Goal: Find specific page/section

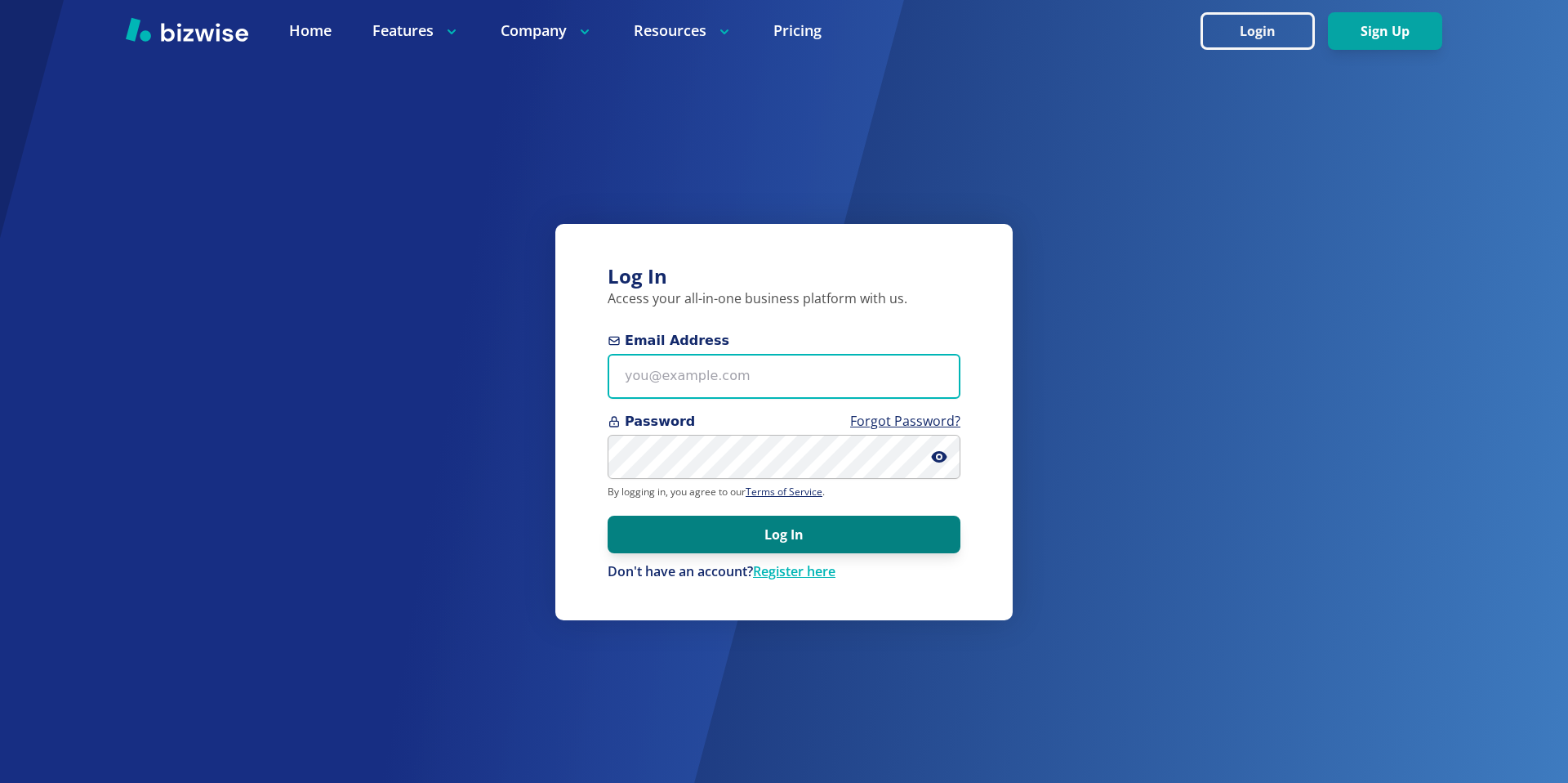
type input "[EMAIL_ADDRESS][DOMAIN_NAME]"
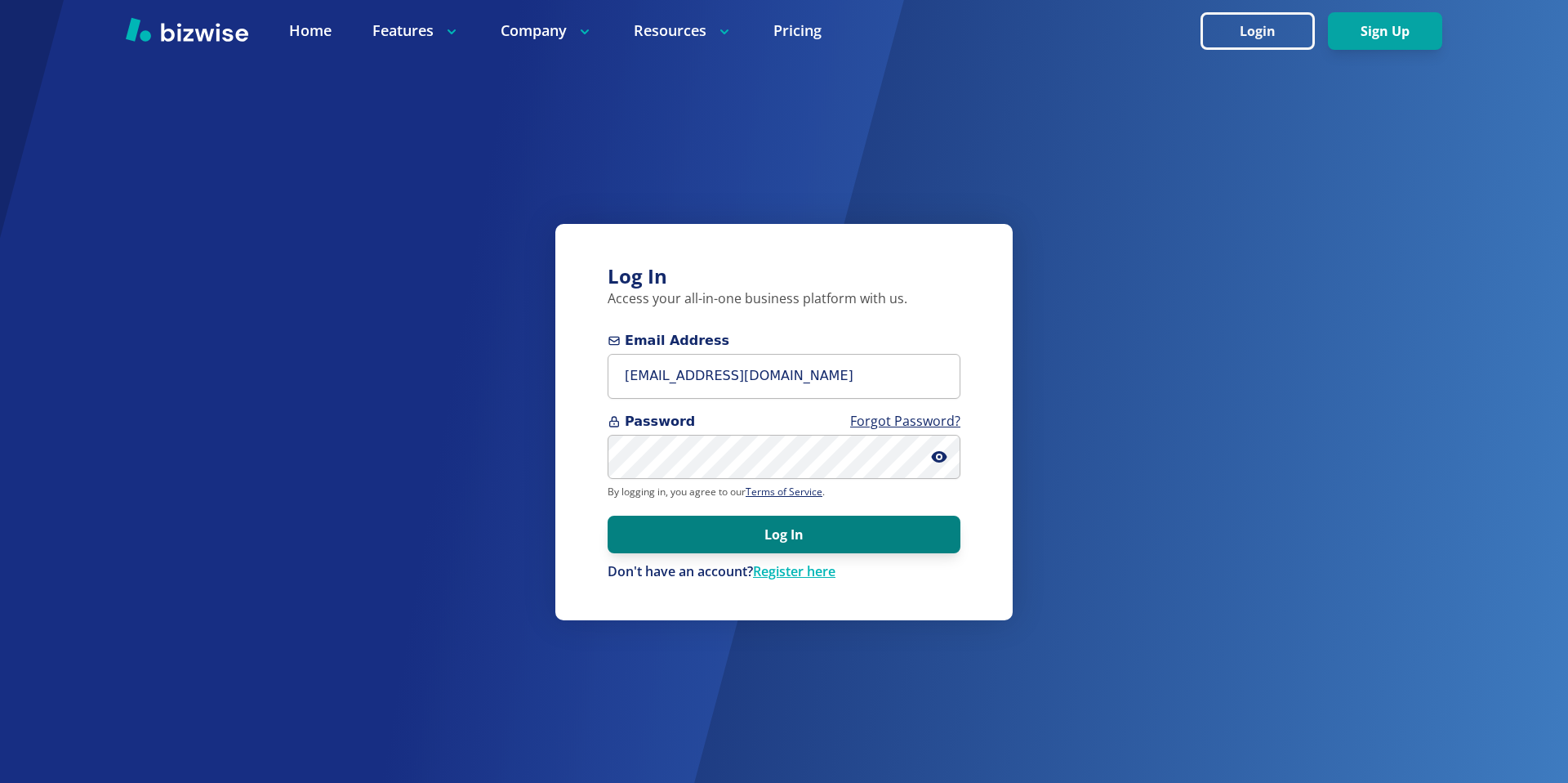
click at [816, 552] on button "Log In" at bounding box center [784, 534] width 353 height 37
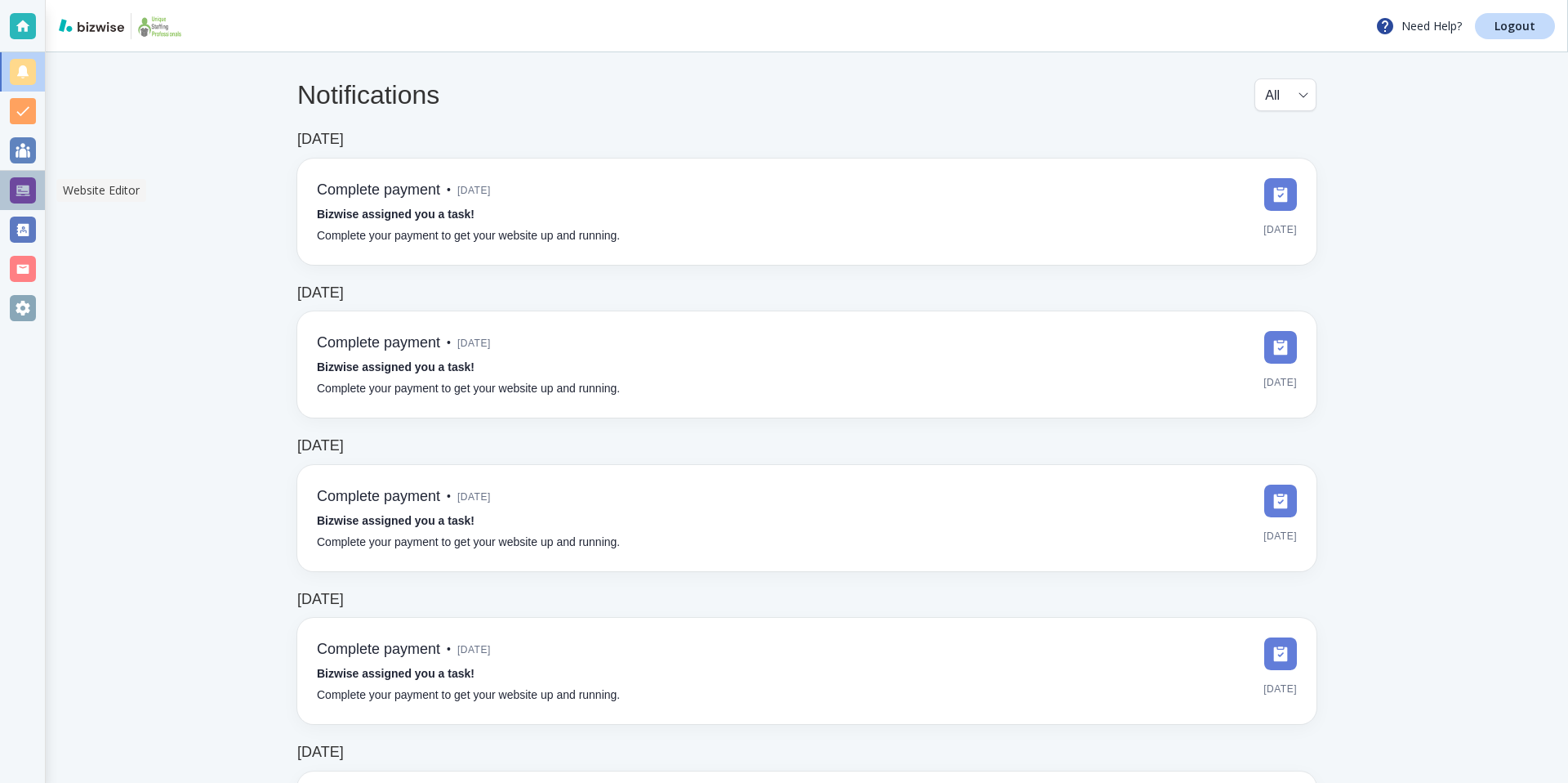
click at [27, 191] on div at bounding box center [23, 191] width 27 height 27
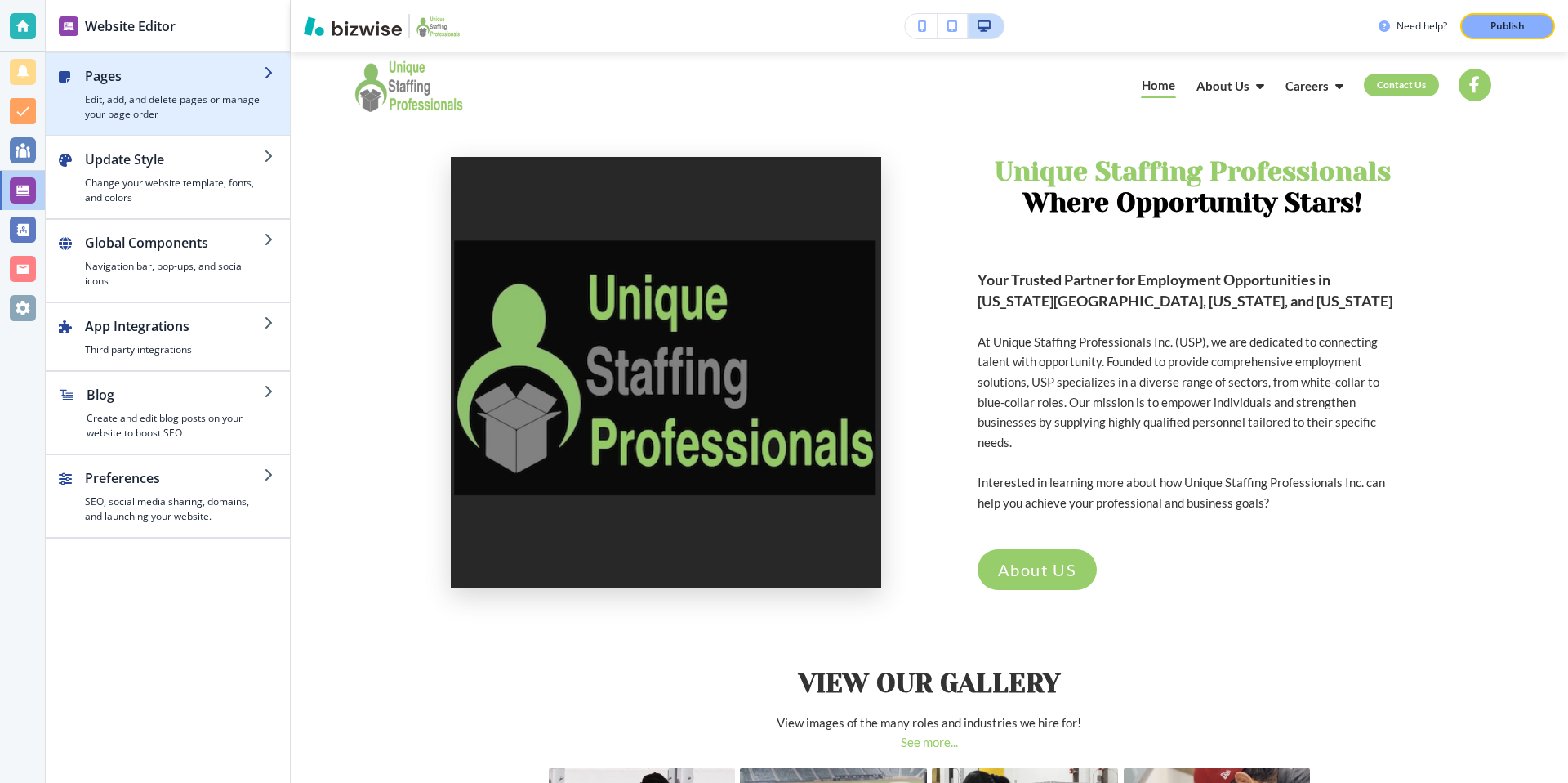
click at [193, 109] on h4 "Edit, add, and delete pages or manage your page order" at bounding box center [175, 106] width 179 height 29
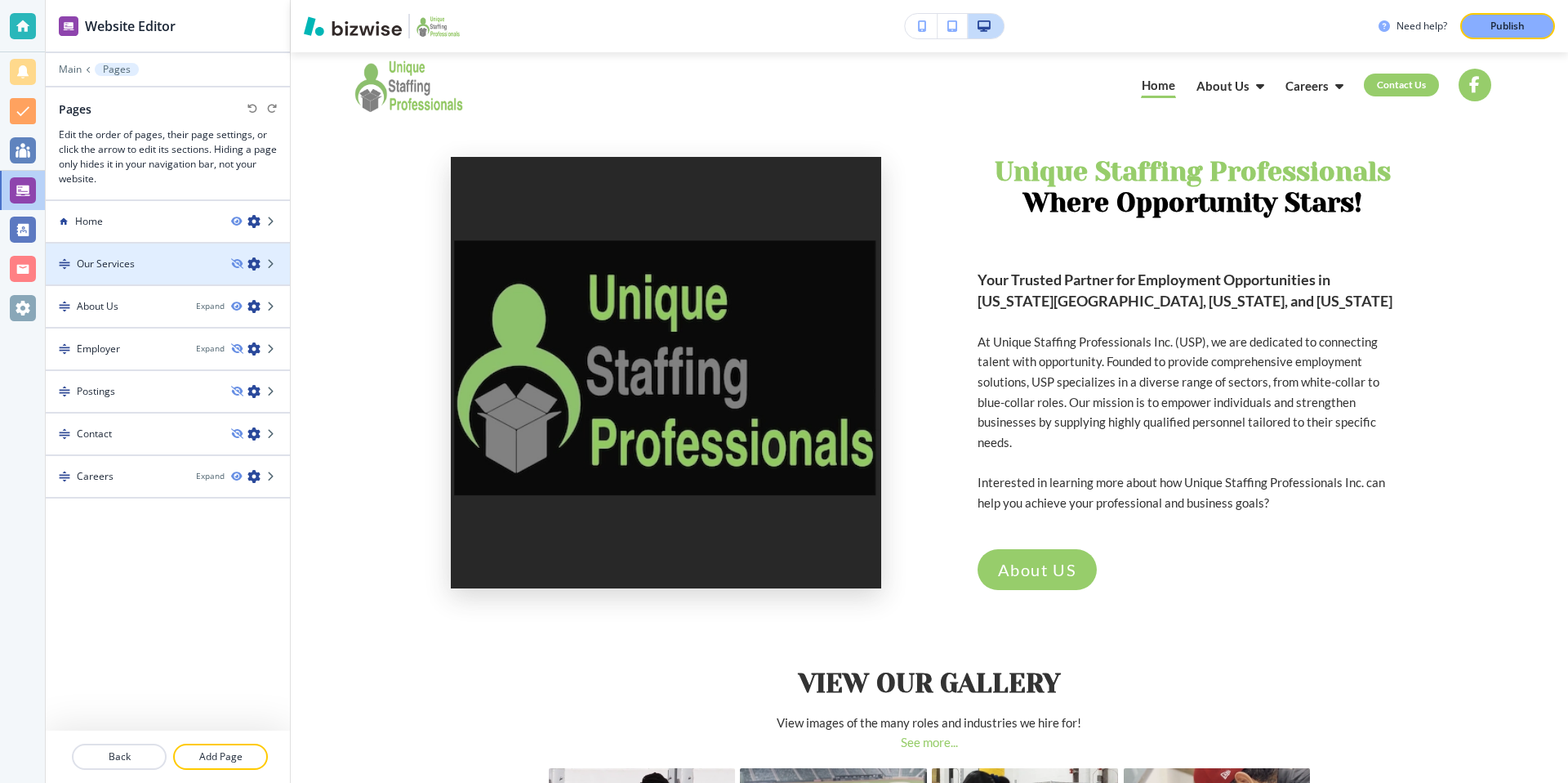
click at [180, 271] on div at bounding box center [167, 278] width 244 height 13
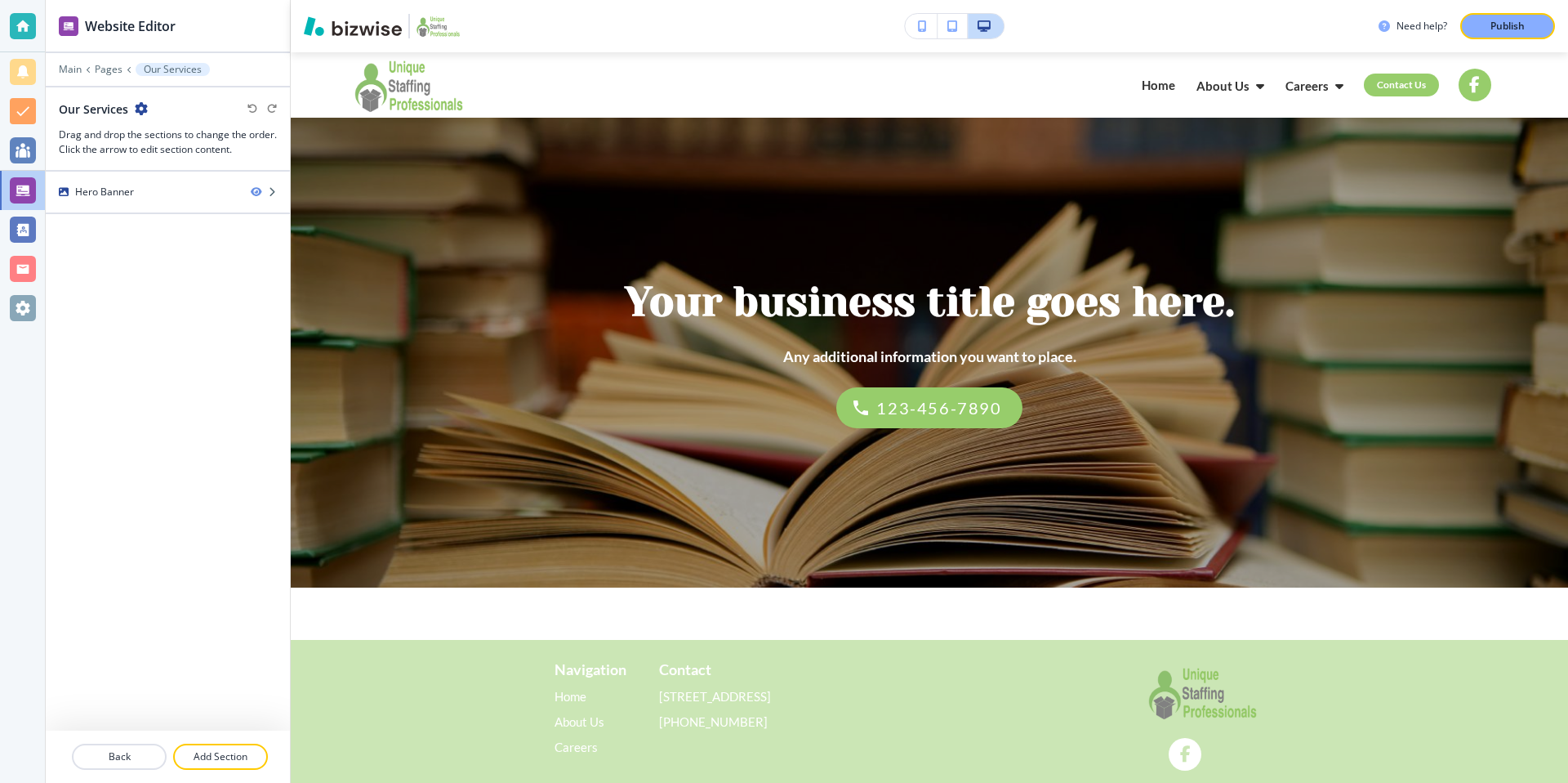
click at [104, 80] on div at bounding box center [167, 81] width 244 height 10
click at [110, 72] on p "Pages" at bounding box center [109, 70] width 28 height 12
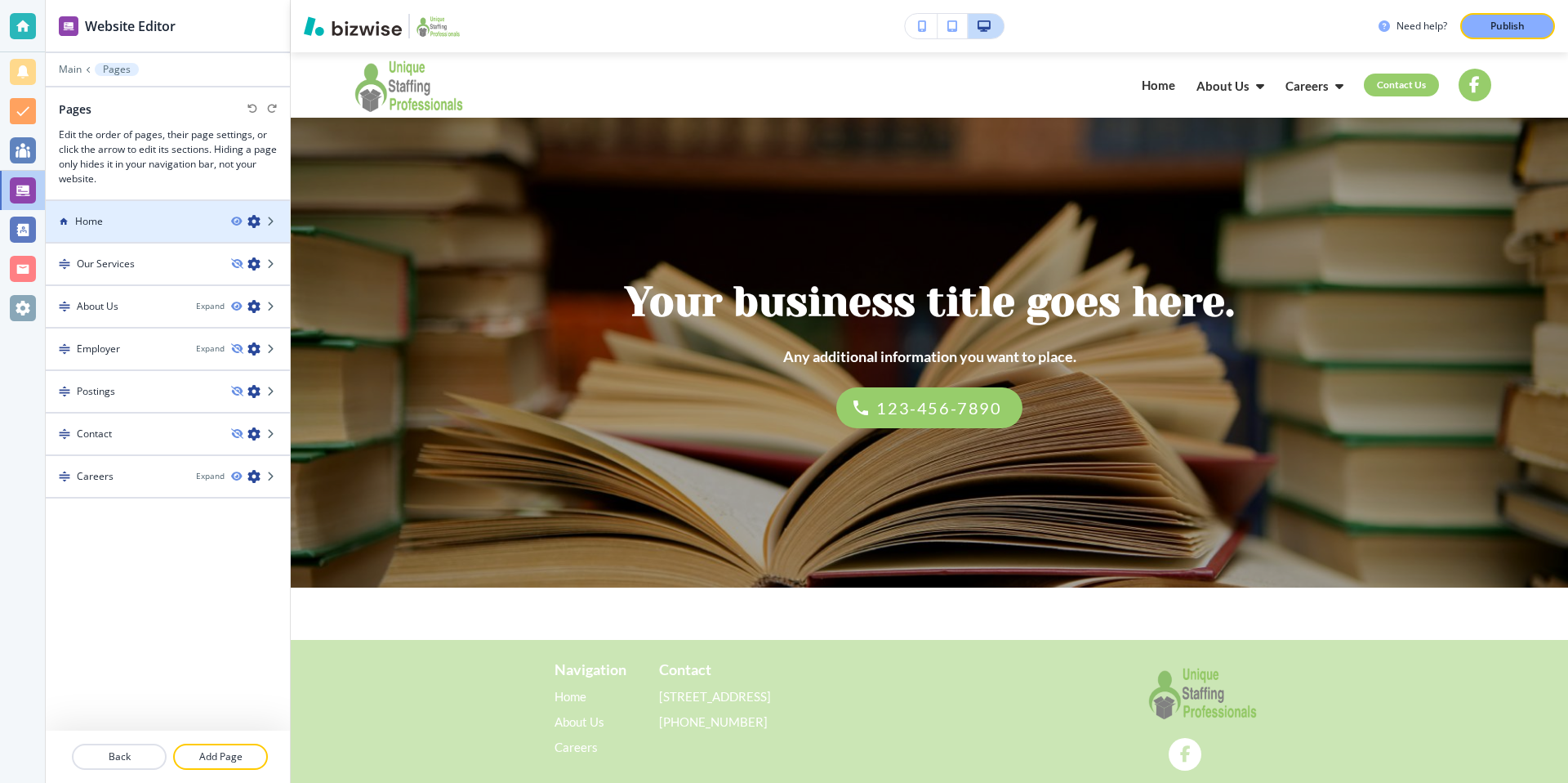
click at [170, 225] on div "Home" at bounding box center [132, 221] width 172 height 15
